Goal: Task Accomplishment & Management: Use online tool/utility

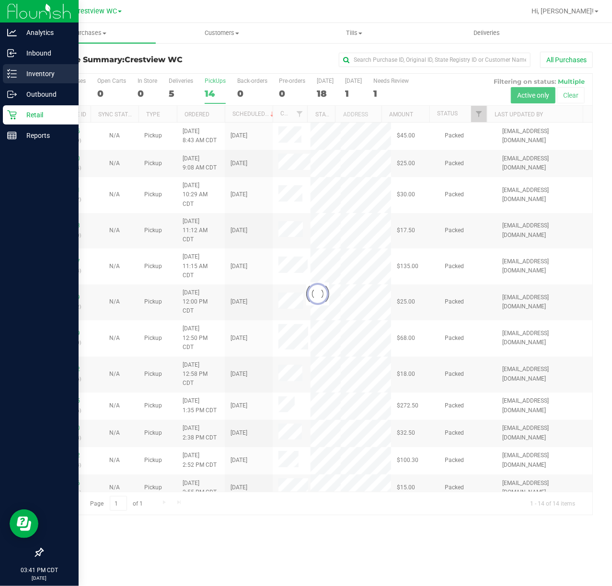
click at [14, 79] on div "Inventory" at bounding box center [41, 73] width 76 height 19
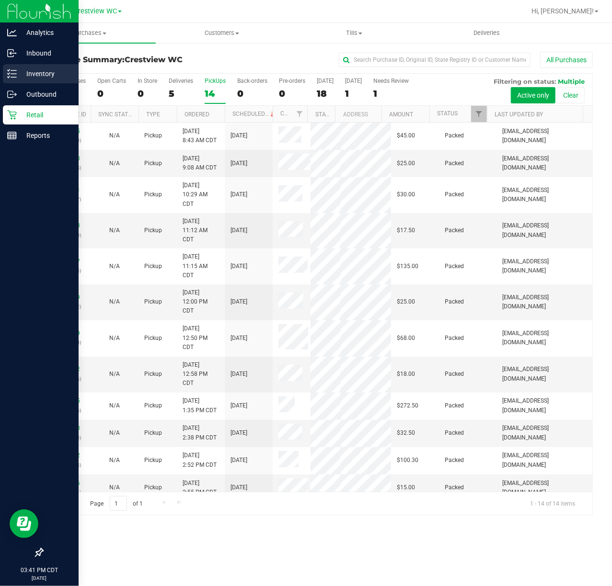
click at [21, 74] on p "Inventory" at bounding box center [45, 73] width 57 height 11
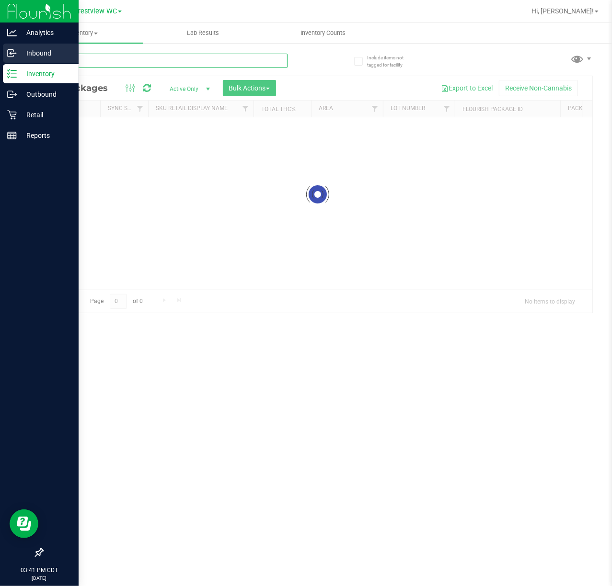
click at [88, 54] on input "text" at bounding box center [164, 61] width 245 height 14
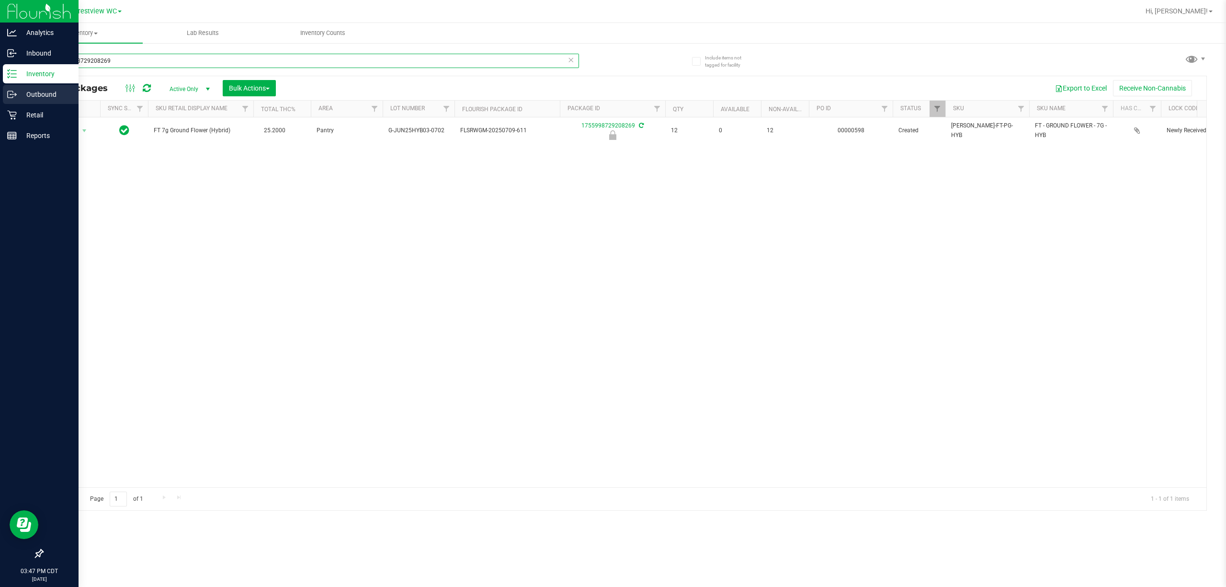
drag, startPoint x: 146, startPoint y: 63, endPoint x: 0, endPoint y: 90, distance: 148.5
click at [0, 90] on div "Analytics Inbound Inventory Outbound Retail Reports 03:47 PM CDT [DATE] 08/21 C…" at bounding box center [613, 293] width 1226 height 587
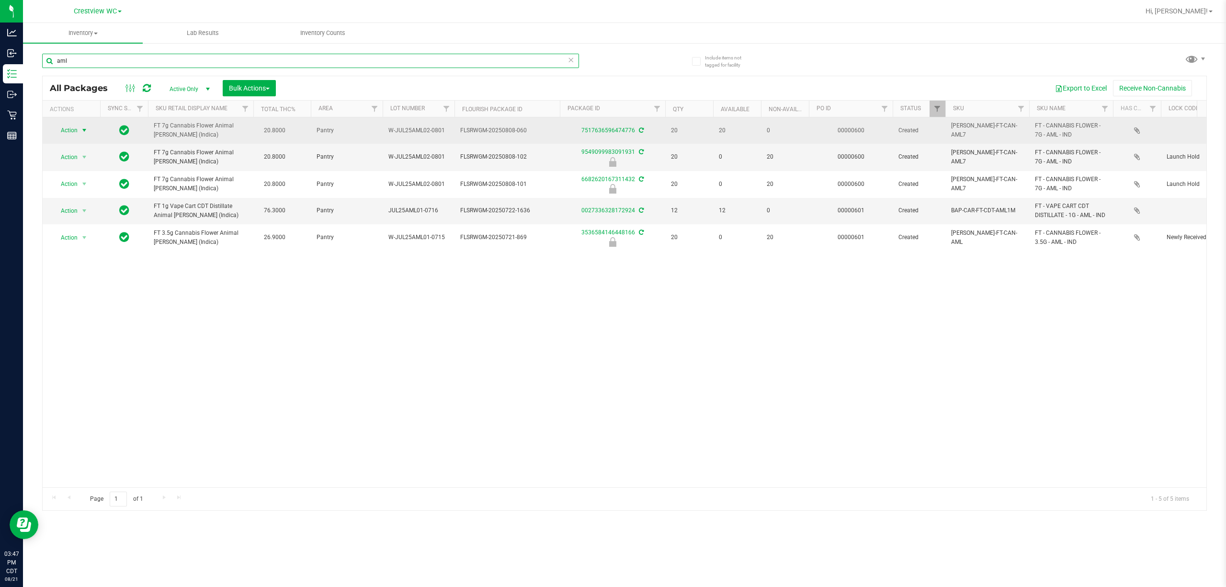
type input "aml"
click at [73, 126] on span "Action" at bounding box center [65, 130] width 26 height 13
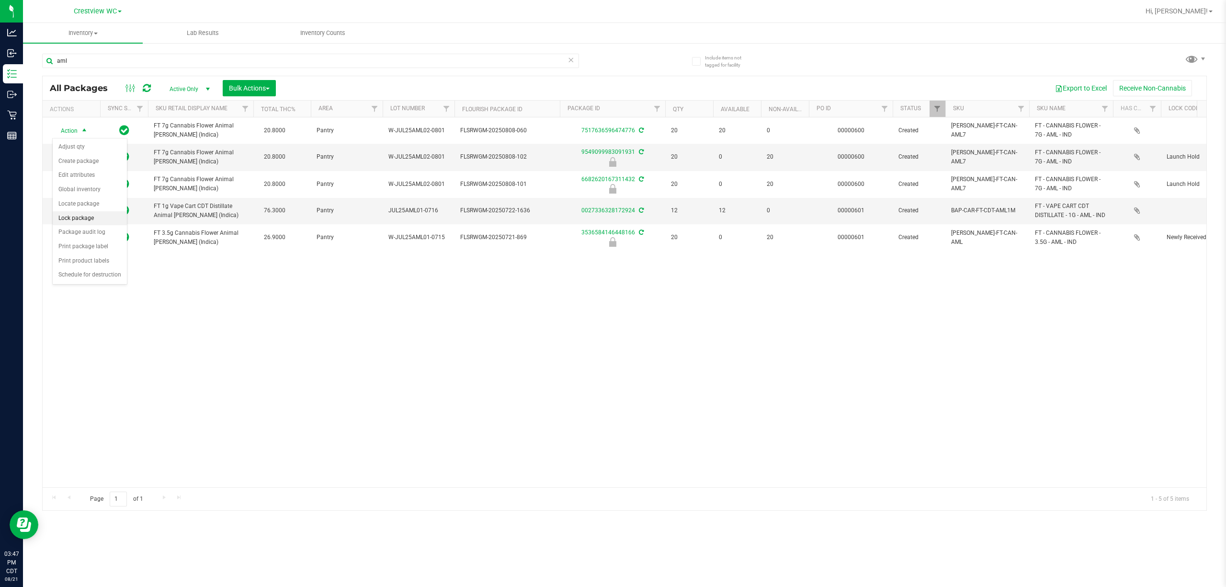
click at [99, 219] on li "Lock package" at bounding box center [90, 218] width 74 height 14
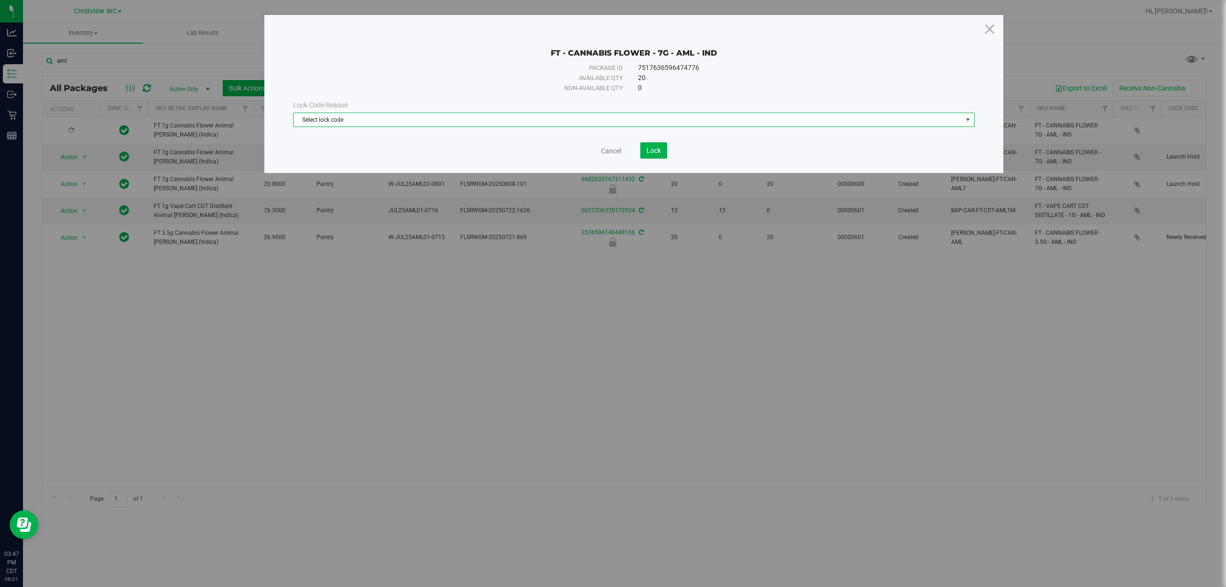
click at [505, 121] on span "Select lock code" at bounding box center [628, 119] width 669 height 13
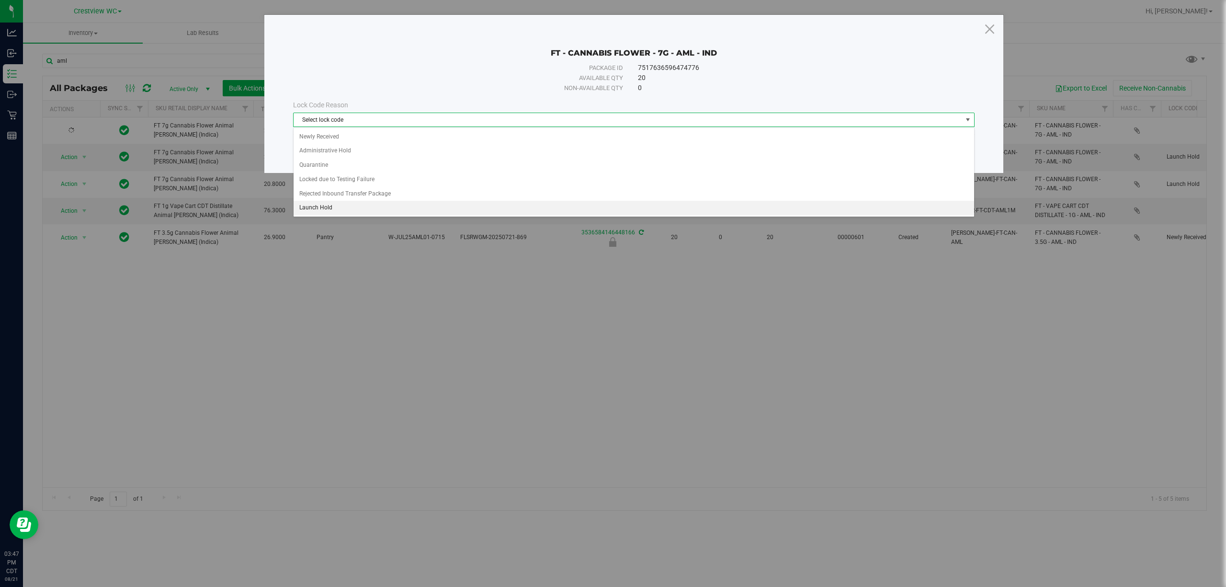
click at [354, 205] on li "Launch Hold" at bounding box center [634, 208] width 680 height 14
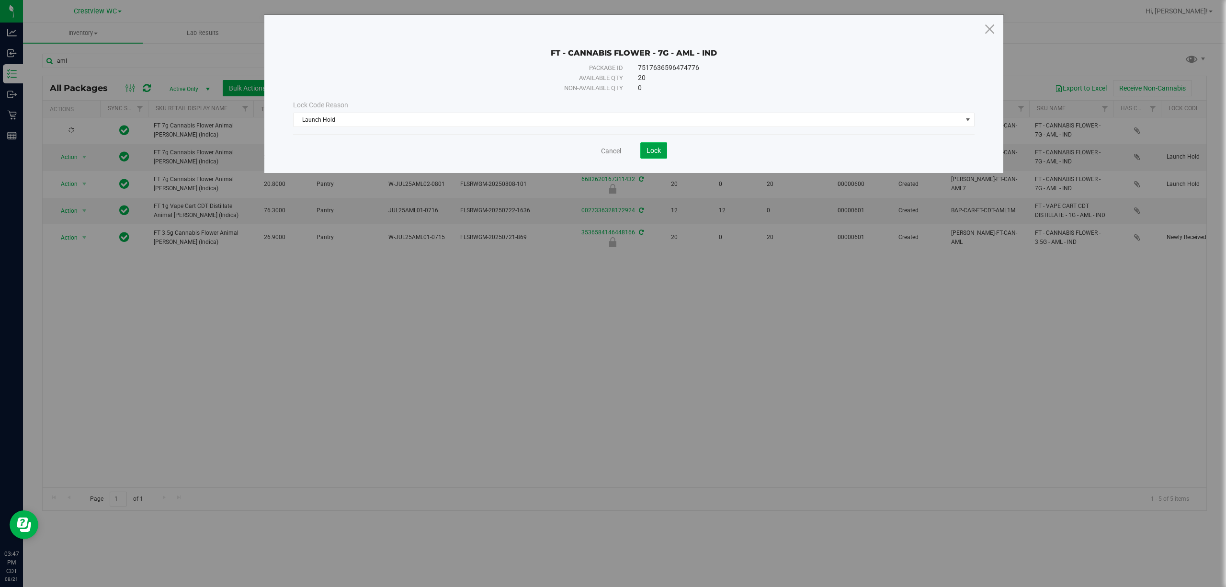
click at [611, 150] on span "Lock" at bounding box center [654, 151] width 14 height 8
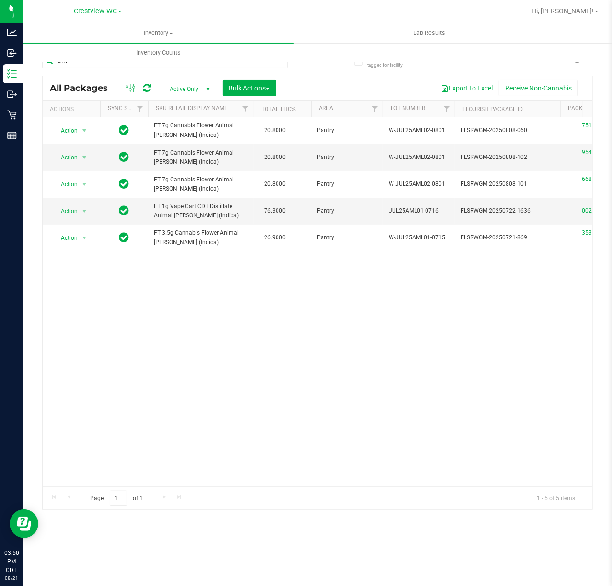
click at [392, 397] on div "Action Action Edit attributes Global inventory Locate package Package audit log…" at bounding box center [317, 301] width 549 height 369
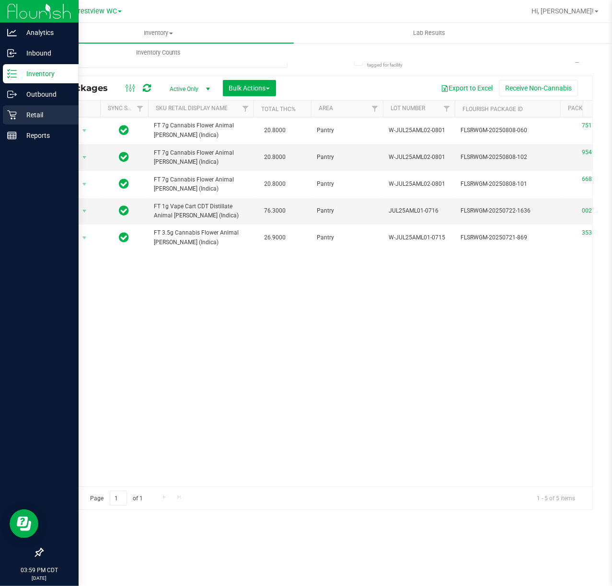
click at [9, 119] on icon at bounding box center [12, 115] width 10 height 10
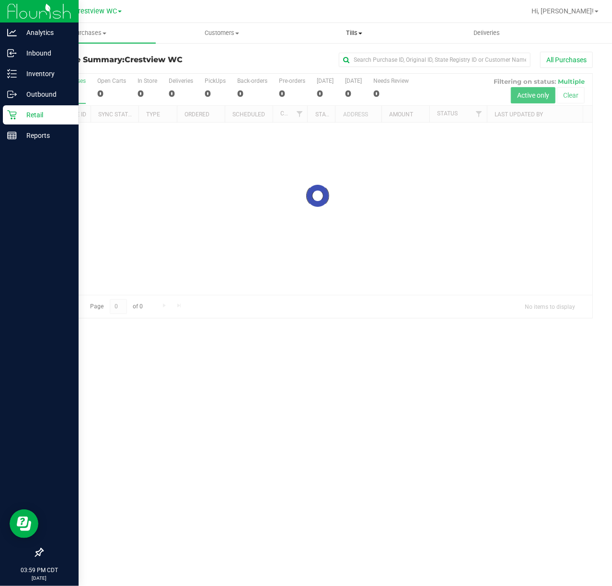
click at [355, 37] on span "Tills" at bounding box center [354, 33] width 132 height 9
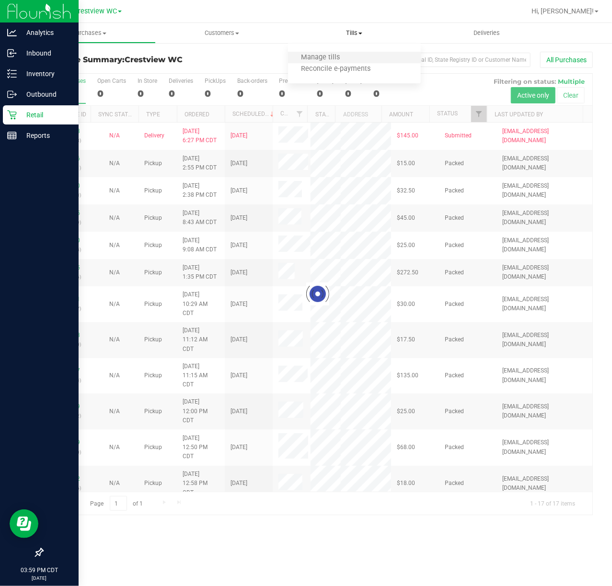
click at [353, 62] on li "Manage tills" at bounding box center [354, 57] width 133 height 11
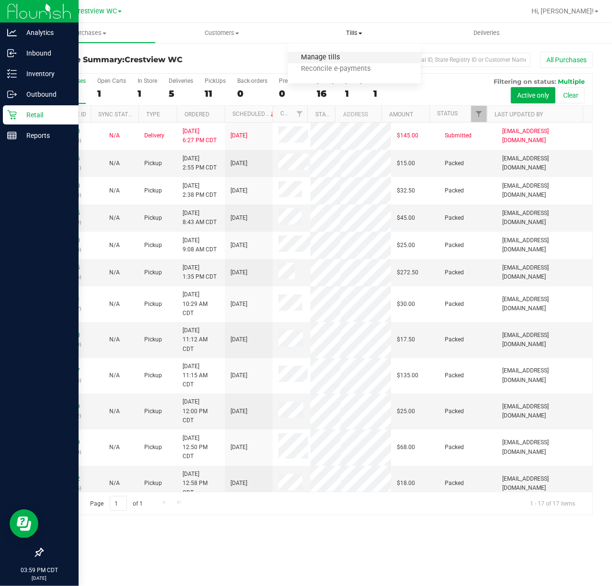
click at [342, 58] on span "Manage tills" at bounding box center [320, 58] width 65 height 8
